Goal: Task Accomplishment & Management: Complete application form

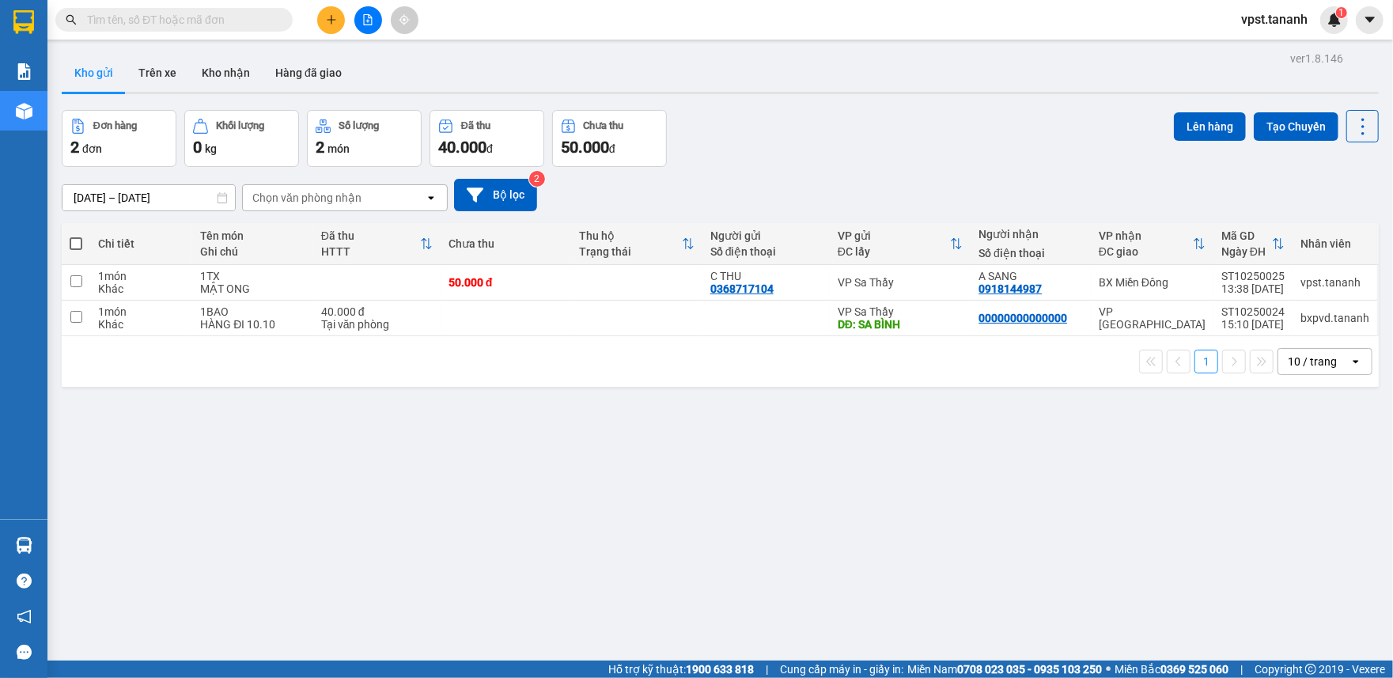
click at [334, 29] on button at bounding box center [331, 20] width 28 height 28
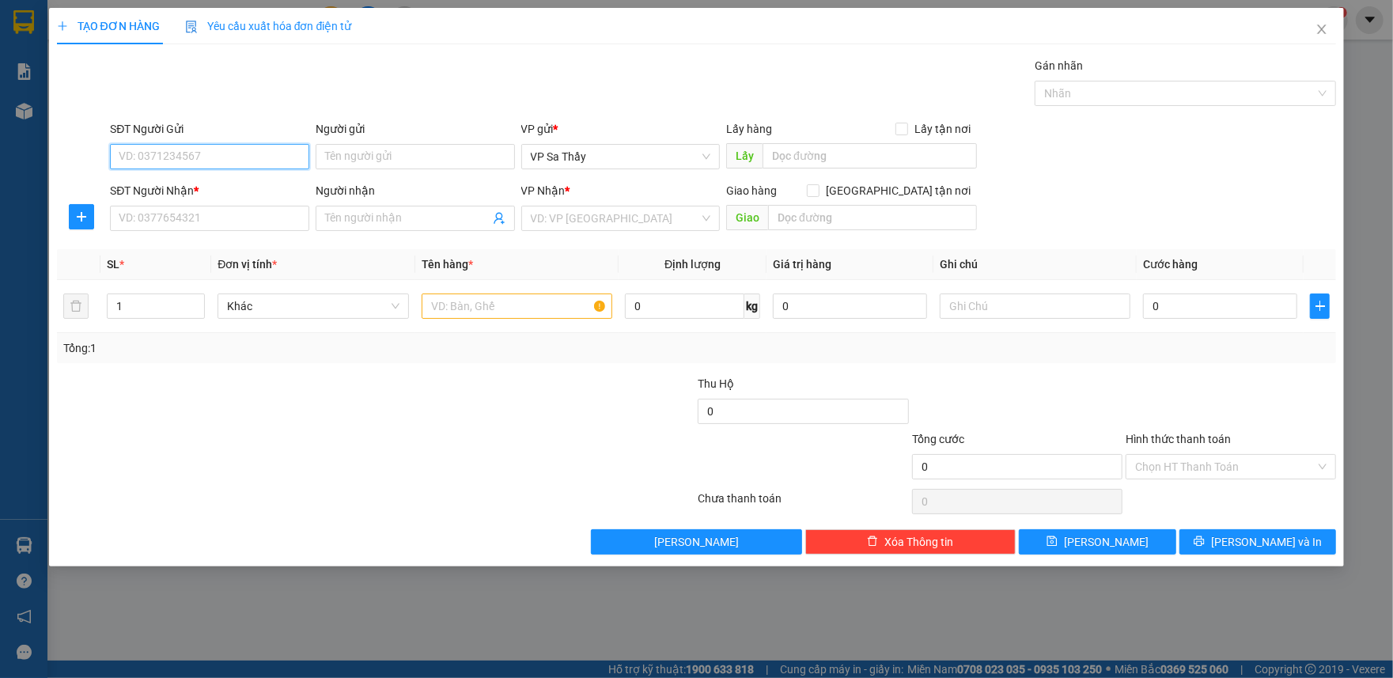
click at [219, 161] on input "SĐT Người Gửi" at bounding box center [209, 156] width 199 height 25
click at [380, 163] on input "Người gửi" at bounding box center [415, 156] width 199 height 25
type input "C"
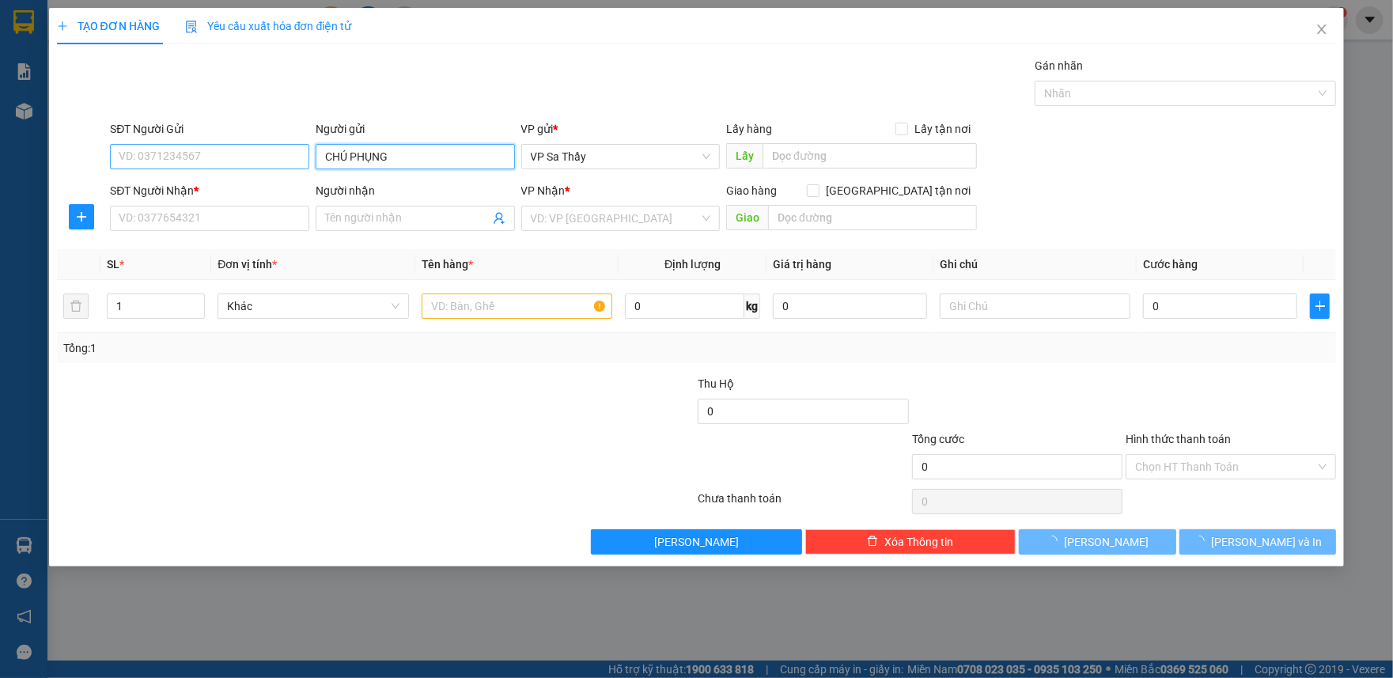
type input "CHÚ PHỤNG"
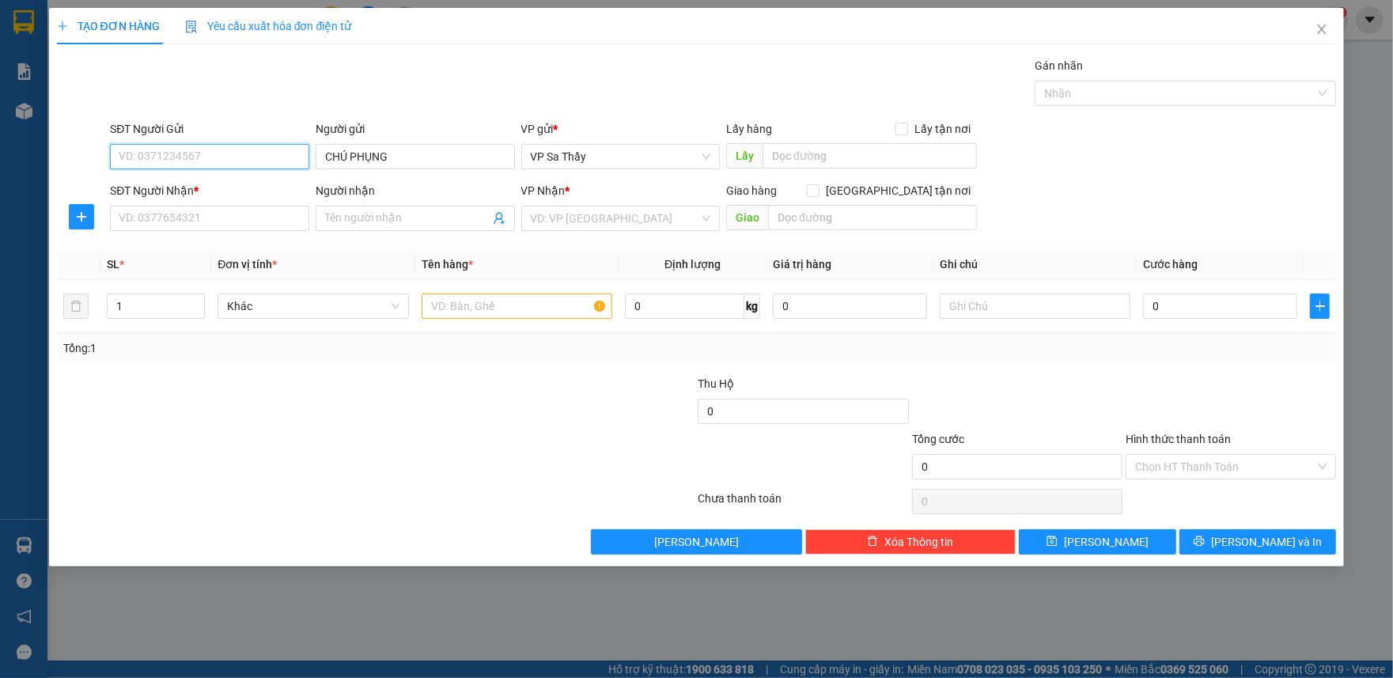
click at [275, 161] on input "SĐT Người Gửi" at bounding box center [209, 156] width 199 height 25
type input "0903556767"
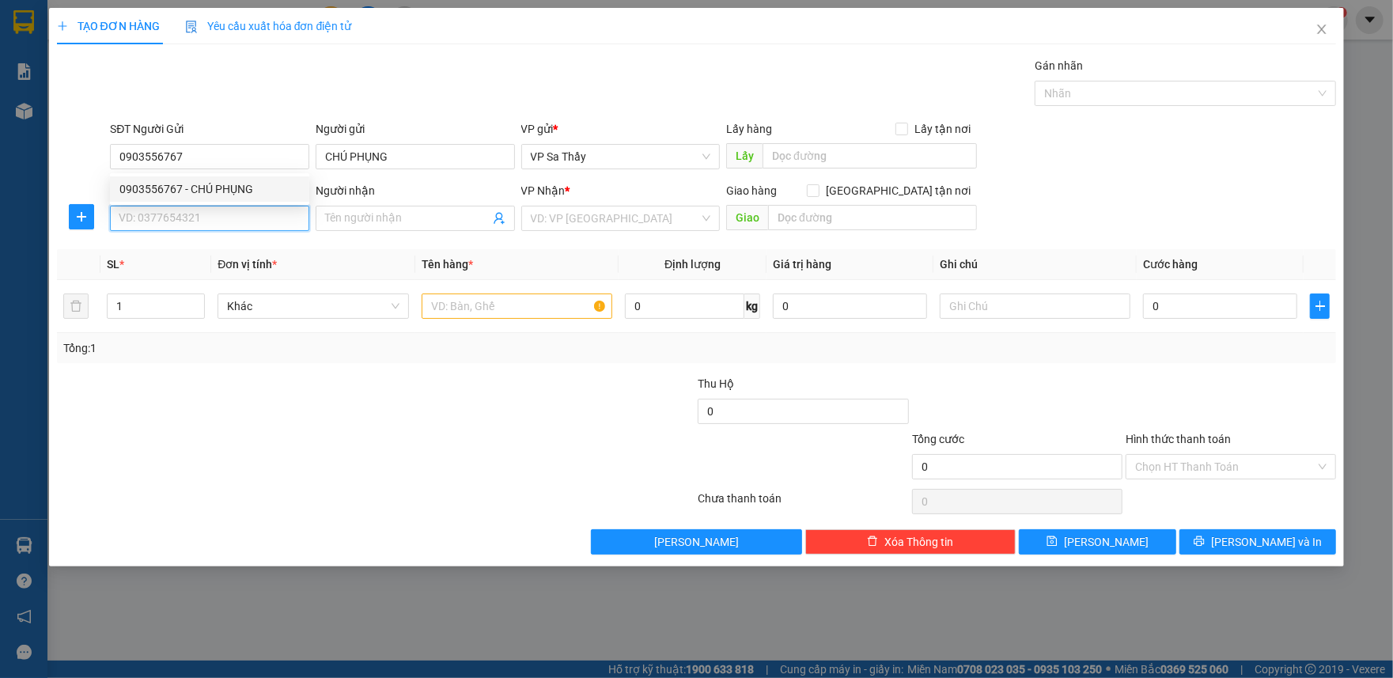
click at [239, 228] on input "SĐT Người Nhận *" at bounding box center [209, 218] width 199 height 25
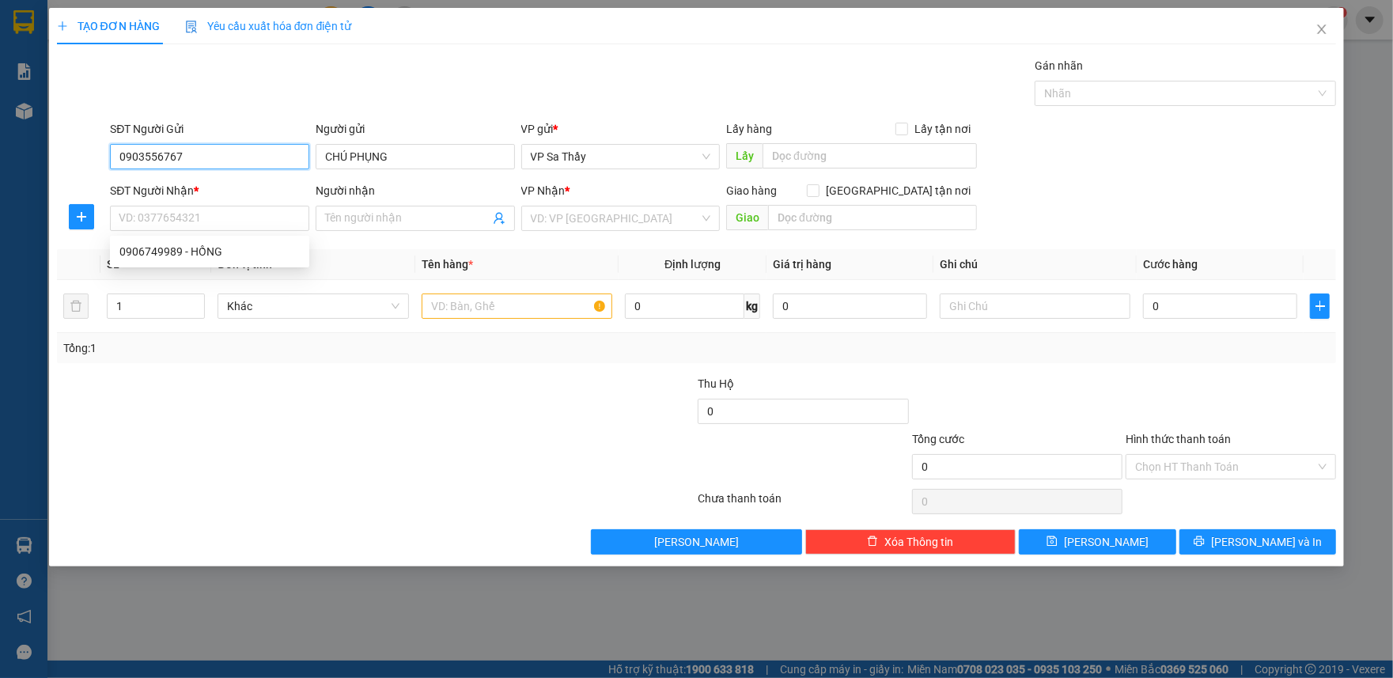
click at [219, 149] on input "0903556767" at bounding box center [209, 156] width 199 height 25
click at [223, 191] on div "0903556767 - CHÚ PHỤNG" at bounding box center [209, 188] width 180 height 17
type input "0906749989"
type input "HỒNG"
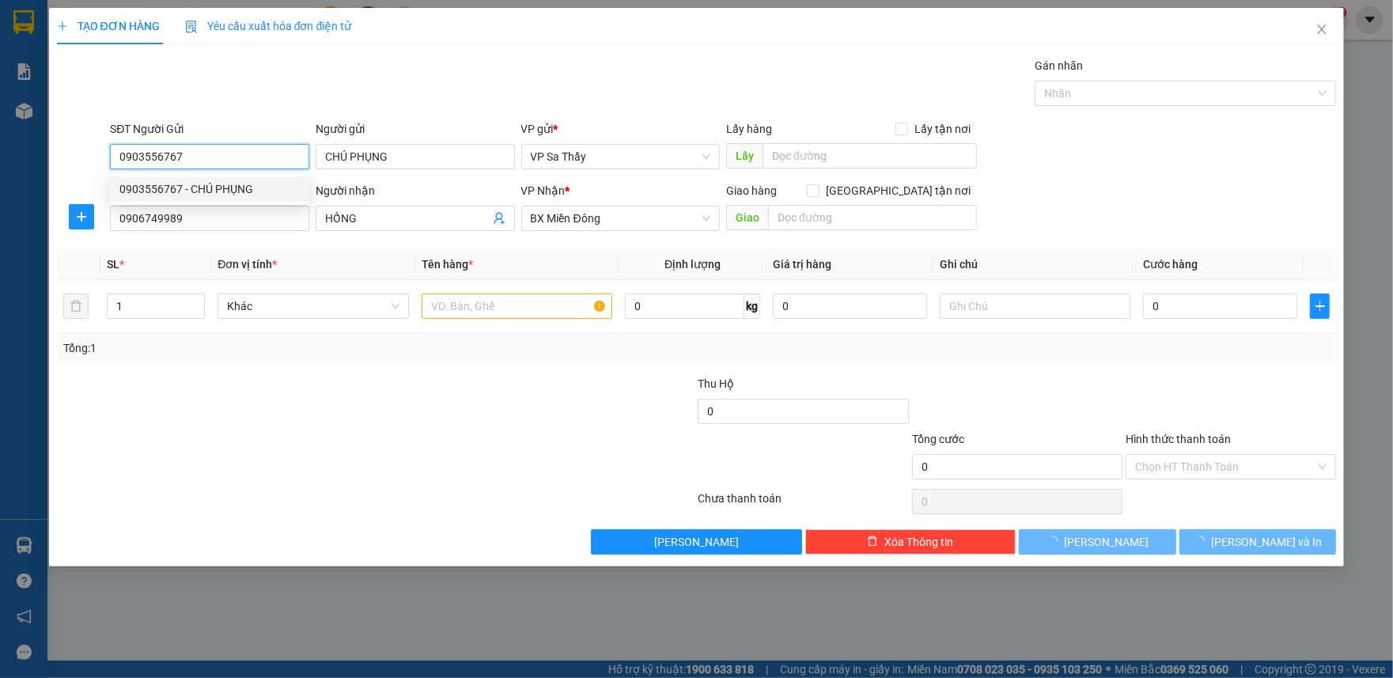
type input "80.000"
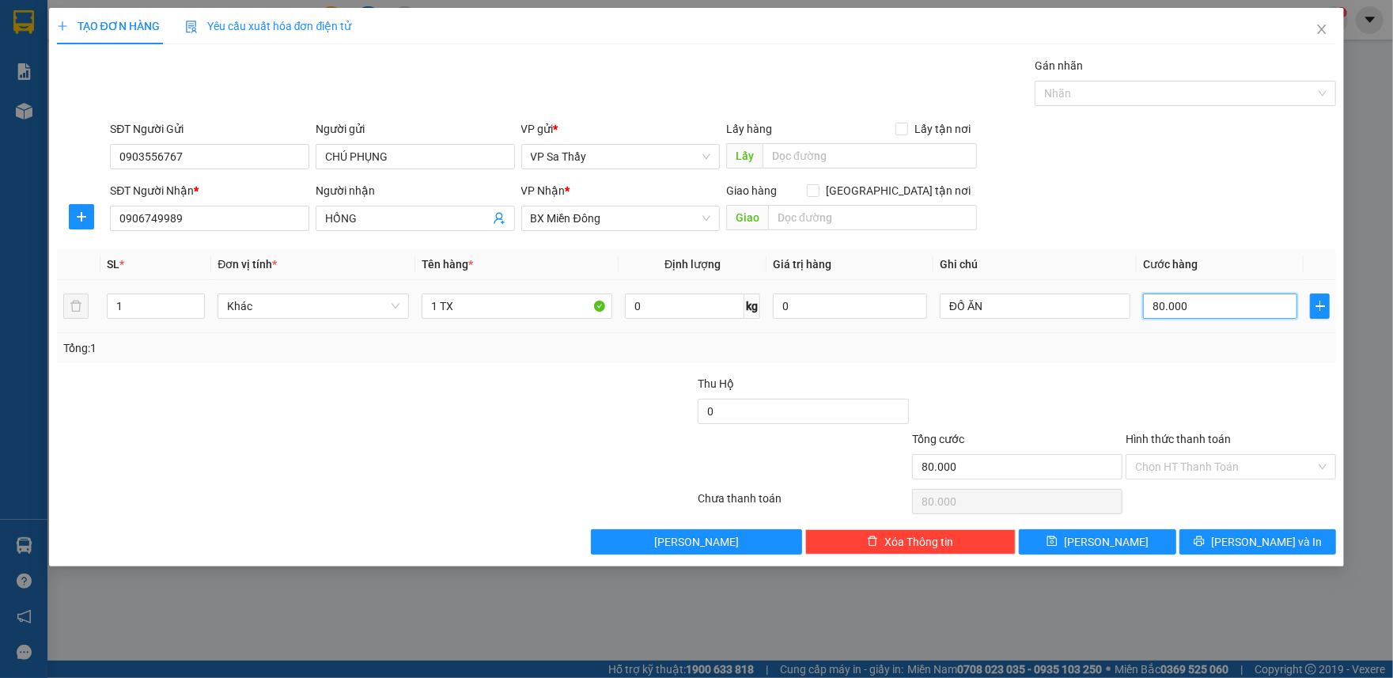
click at [1158, 307] on input "80.000" at bounding box center [1220, 305] width 154 height 25
type input "7"
type input "70"
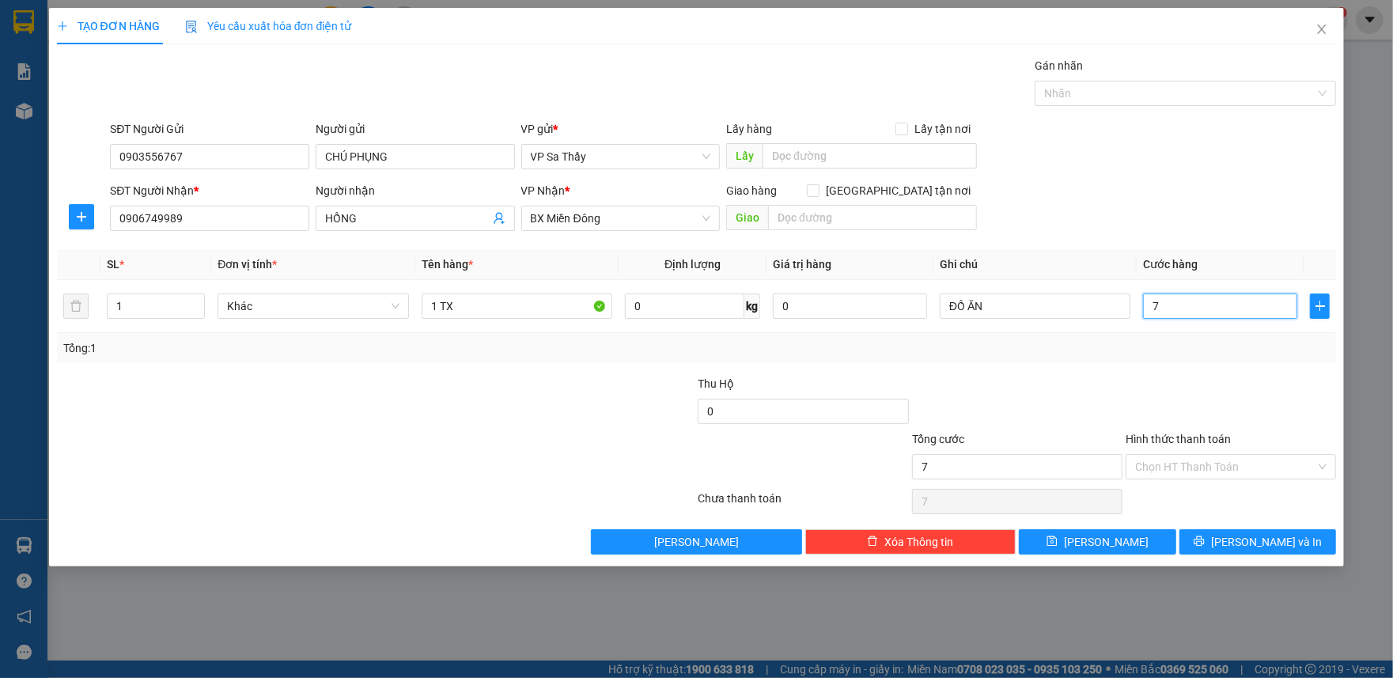
type input "70"
type input "700"
type input "7.000"
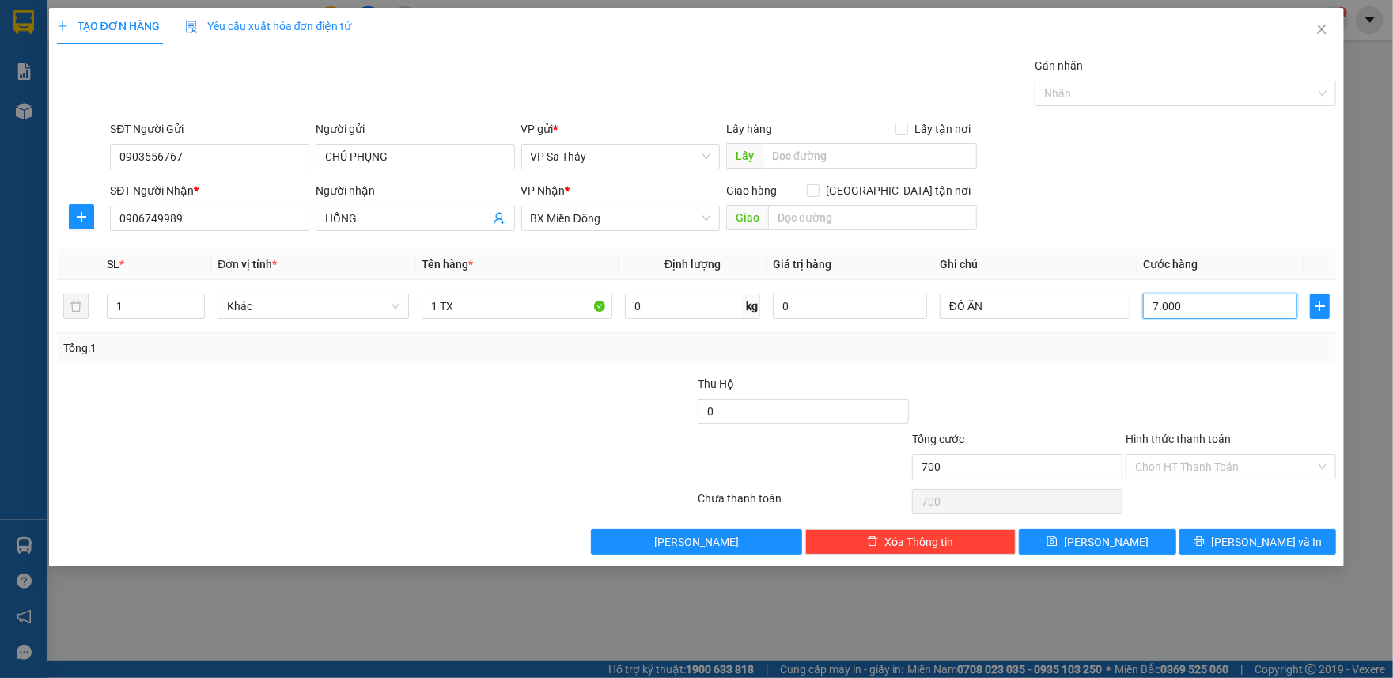
type input "7.000"
type input "70.000"
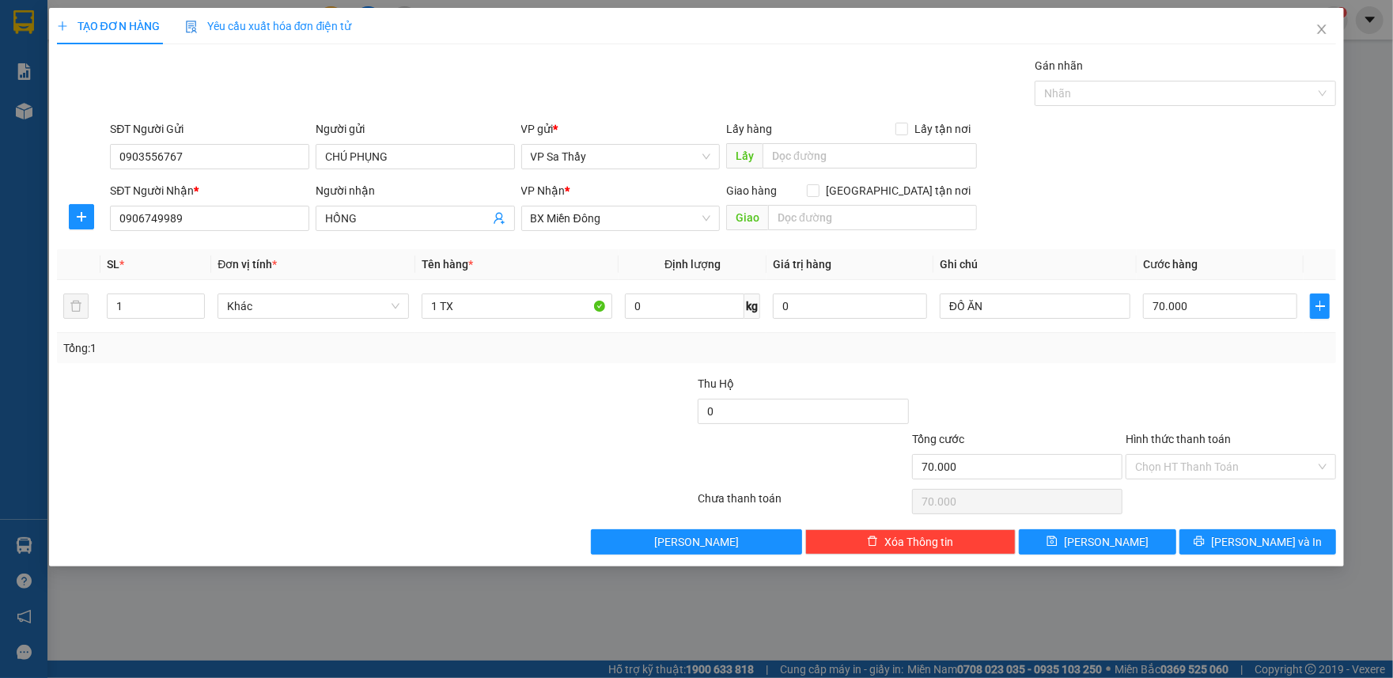
click at [487, 371] on div "Transit Pickup Surcharge Ids Transit Deliver Surcharge Ids Transit Deliver Surc…" at bounding box center [697, 306] width 1280 height 498
click at [1237, 473] on input "Hình thức thanh toán" at bounding box center [1225, 467] width 180 height 24
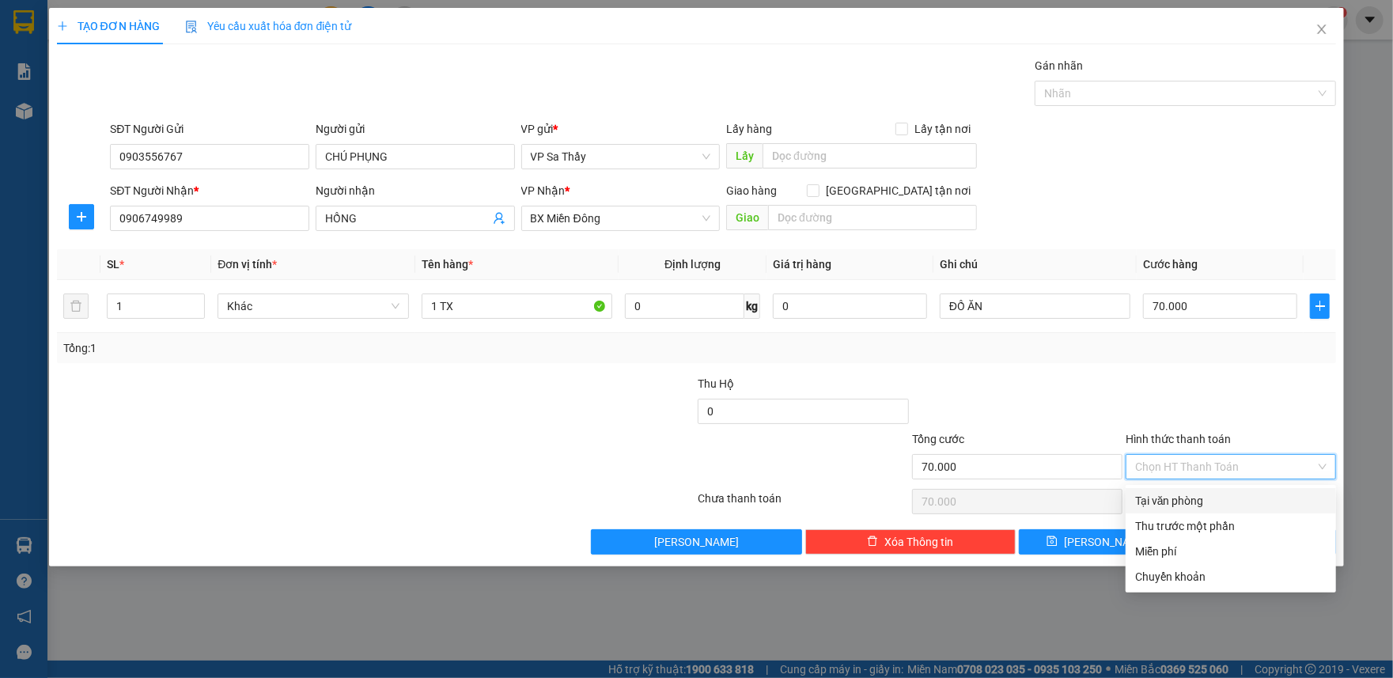
click at [1142, 501] on div "Tại văn phòng" at bounding box center [1230, 500] width 191 height 17
type input "0"
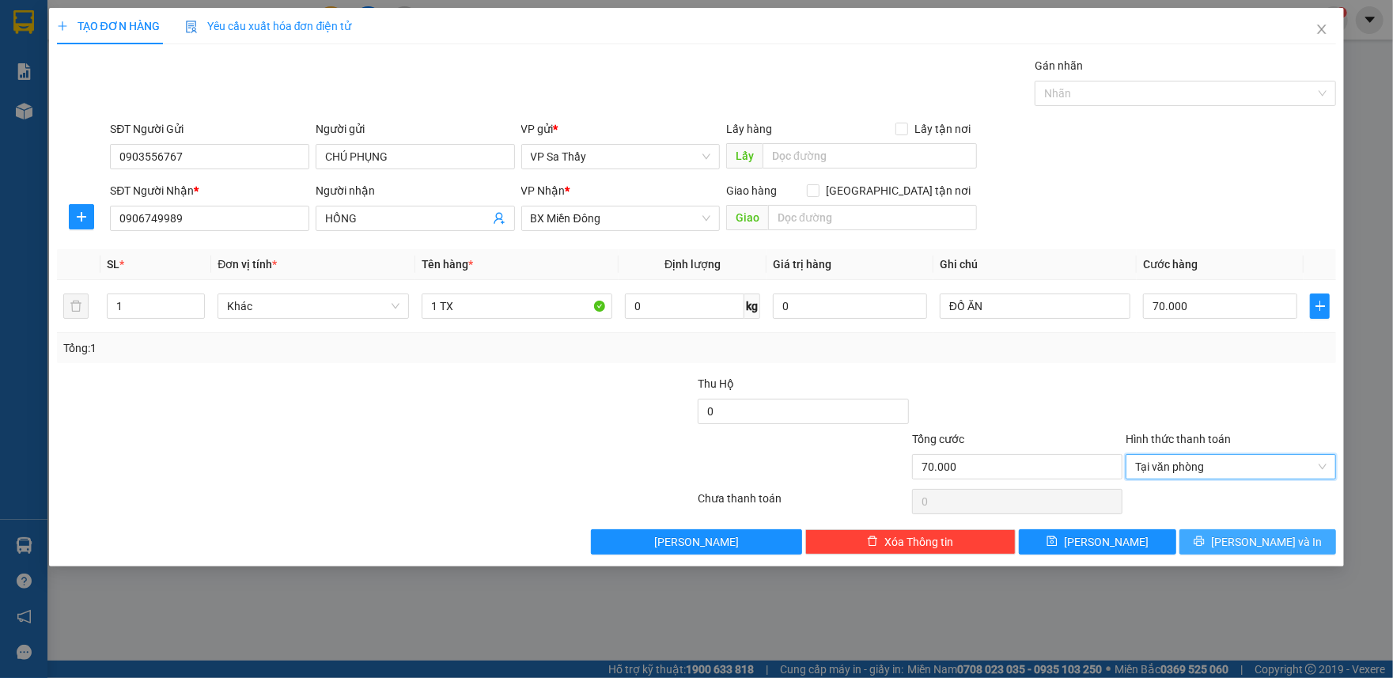
click at [1242, 548] on button "[PERSON_NAME] và In" at bounding box center [1257, 541] width 157 height 25
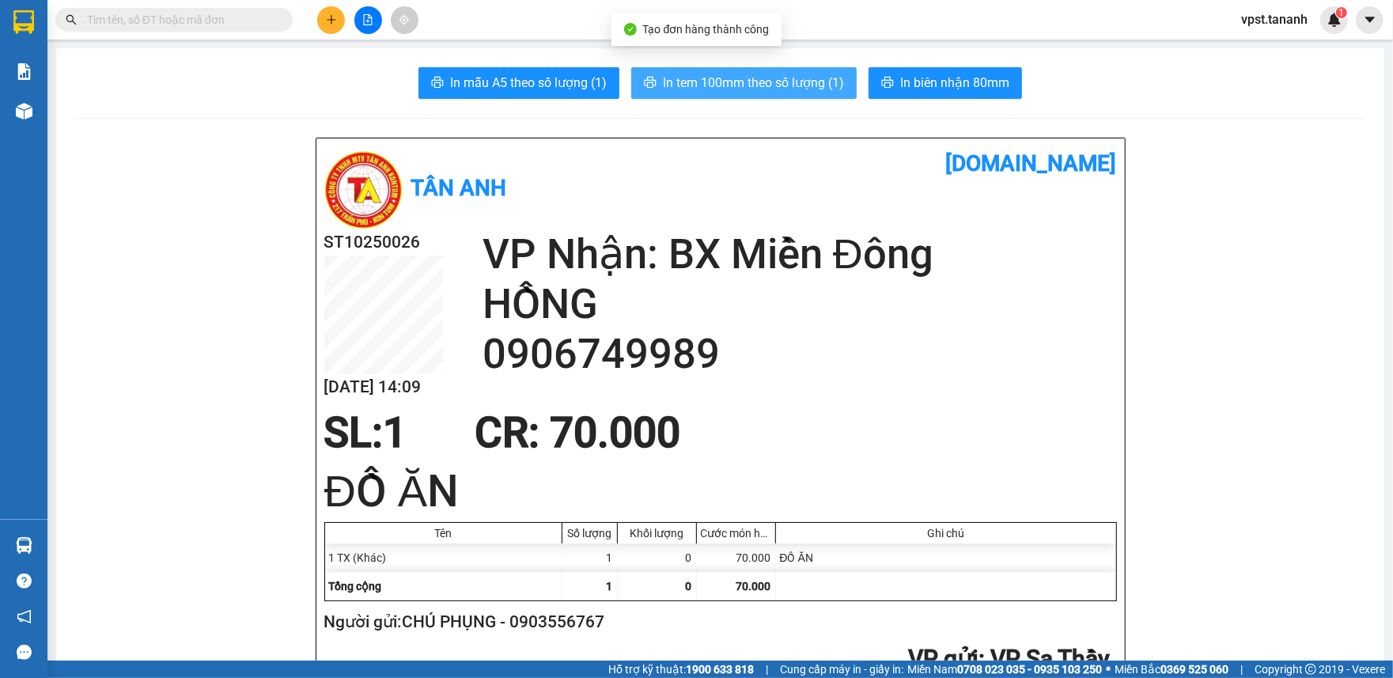
click at [737, 83] on span "In tem 100mm theo số lượng (1)" at bounding box center [753, 83] width 181 height 20
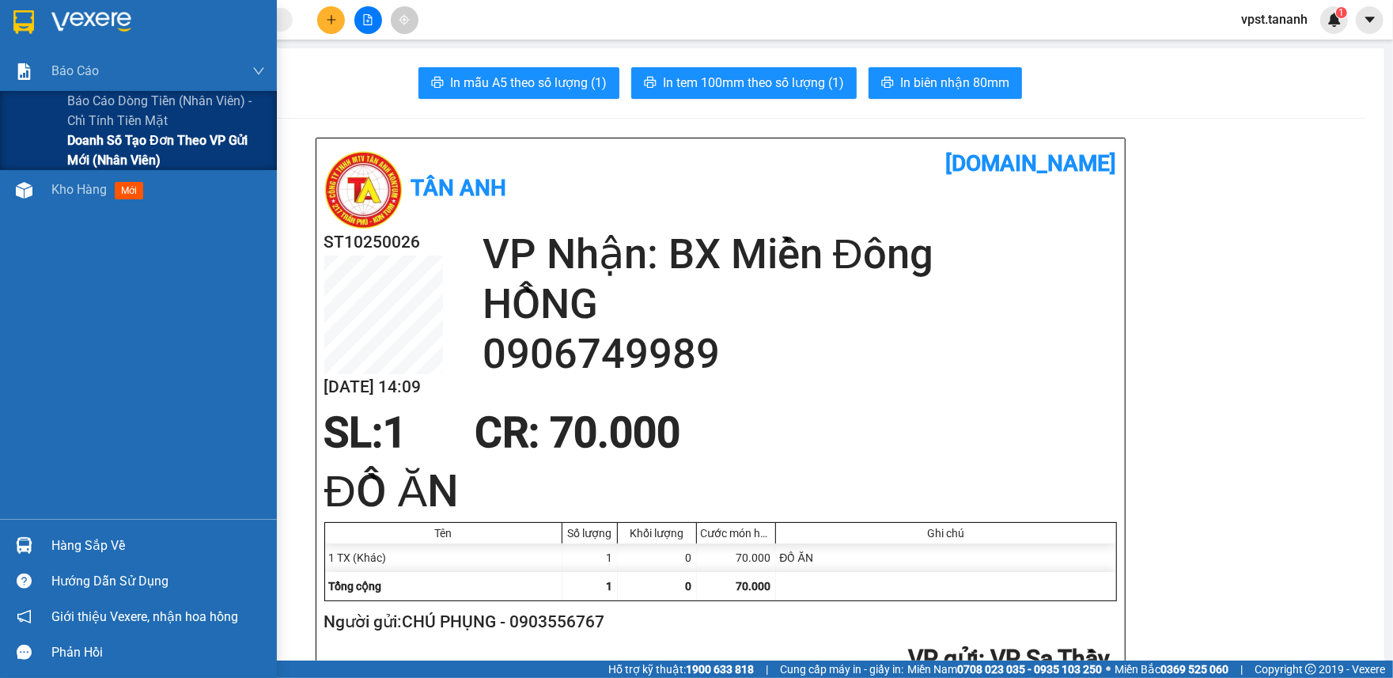
click at [93, 144] on span "Doanh số tạo đơn theo VP gửi mới (nhân viên)" at bounding box center [166, 151] width 198 height 40
